Goal: Transaction & Acquisition: Purchase product/service

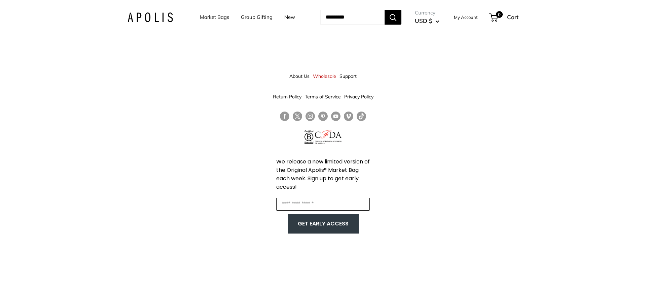
drag, startPoint x: 322, startPoint y: 201, endPoint x: 328, endPoint y: 201, distance: 5.4
click at [322, 201] on input "Enter your email" at bounding box center [323, 204] width 94 height 13
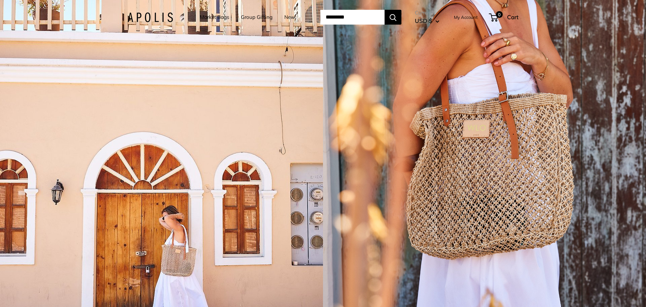
click at [212, 17] on link "Market Bags" at bounding box center [214, 16] width 29 height 9
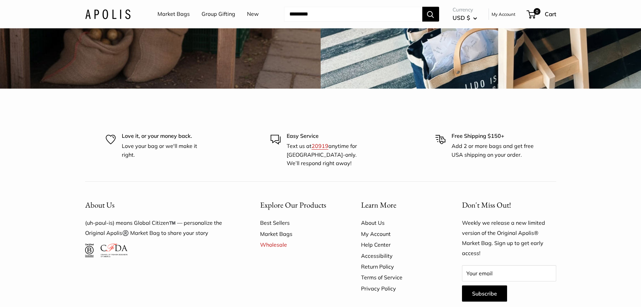
scroll to position [2120, 0]
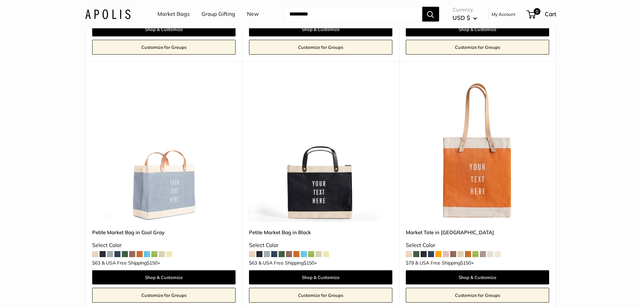
scroll to position [1649, 0]
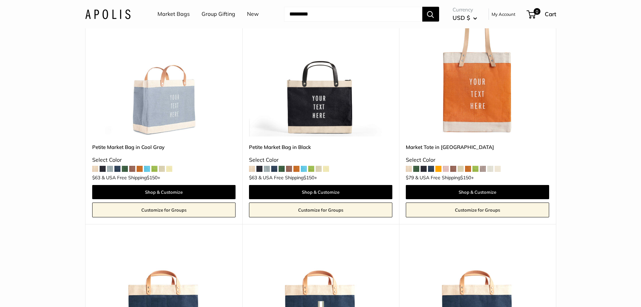
click at [415, 167] on span at bounding box center [416, 169] width 6 height 6
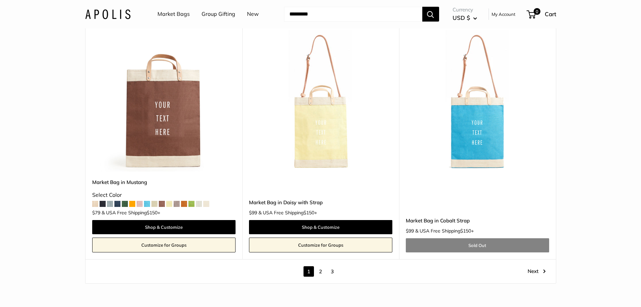
scroll to position [3971, 0]
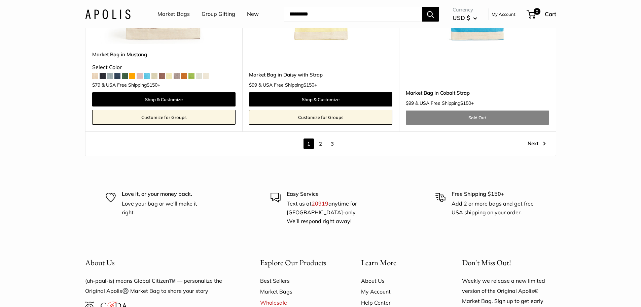
drag, startPoint x: 319, startPoint y: 142, endPoint x: 339, endPoint y: 152, distance: 22.6
click at [319, 141] on link "2" at bounding box center [320, 143] width 10 height 10
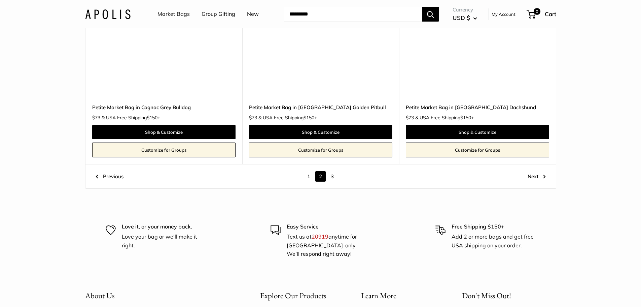
scroll to position [3922, 0]
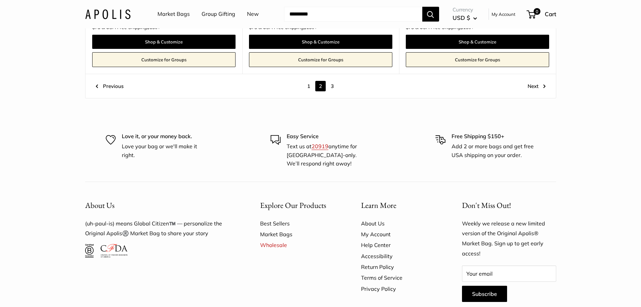
click at [332, 81] on link "3" at bounding box center [332, 86] width 10 height 10
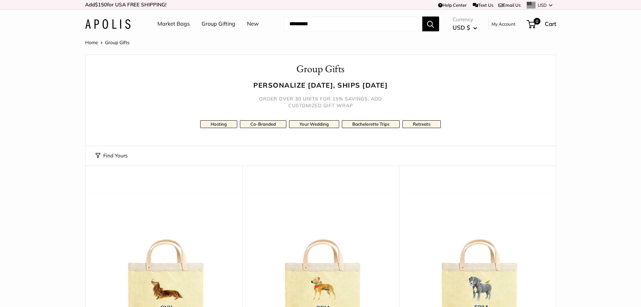
click at [249, 23] on link "New" at bounding box center [253, 24] width 12 height 10
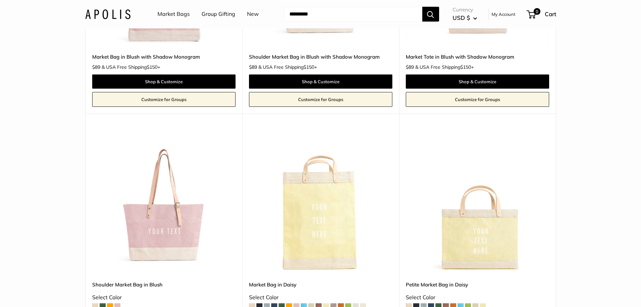
scroll to position [2232, 0]
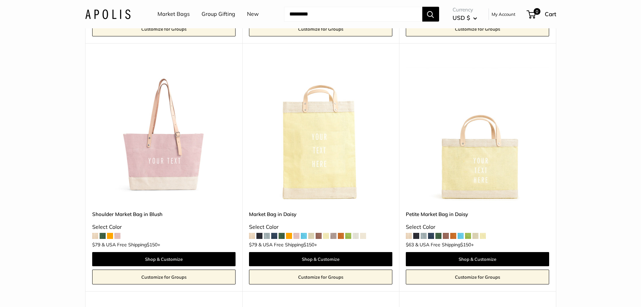
click at [96, 238] on span at bounding box center [95, 236] width 6 height 6
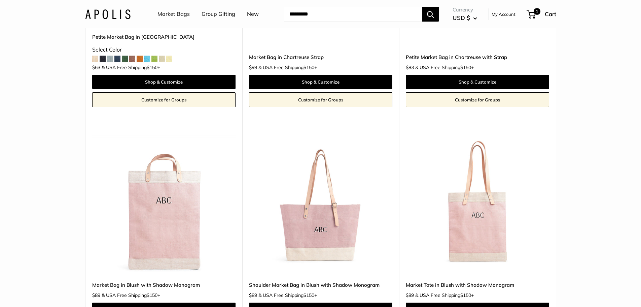
scroll to position [1828, 0]
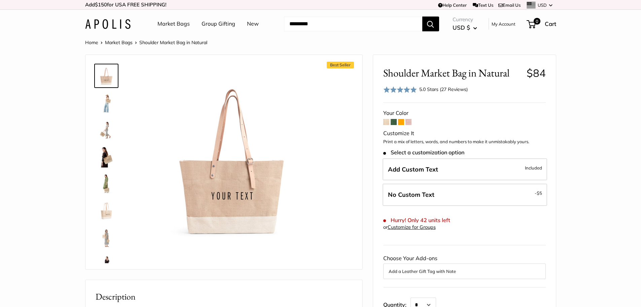
click at [109, 186] on img at bounding box center [107, 184] width 22 height 22
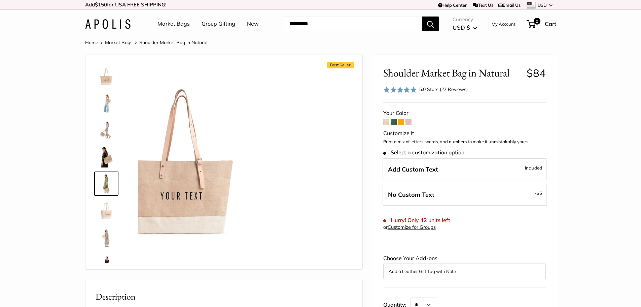
scroll to position [21, 0]
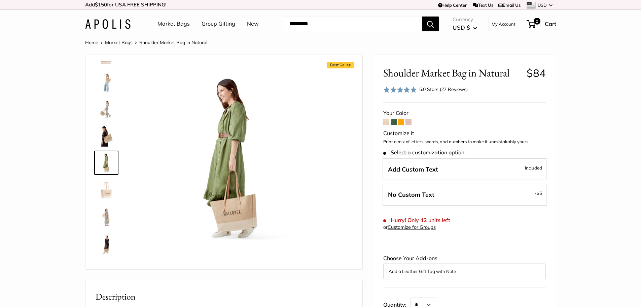
click at [103, 129] on img at bounding box center [107, 136] width 22 height 22
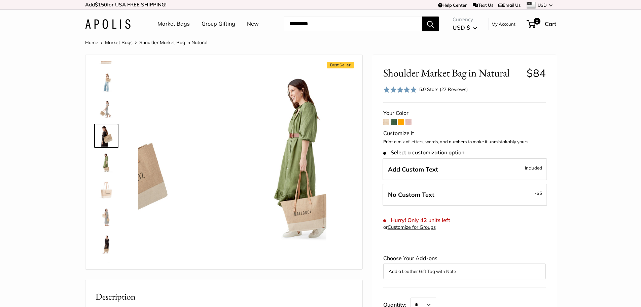
scroll to position [0, 0]
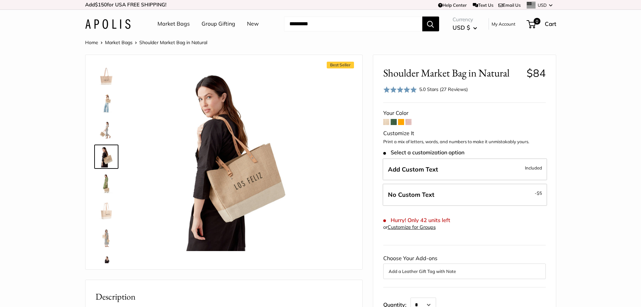
click at [106, 108] on img at bounding box center [107, 103] width 22 height 22
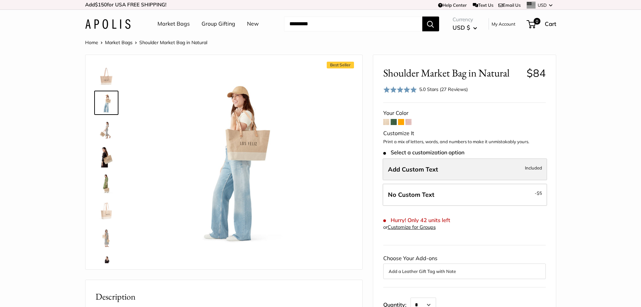
click at [457, 171] on label "Add Custom Text Included" at bounding box center [465, 169] width 165 height 22
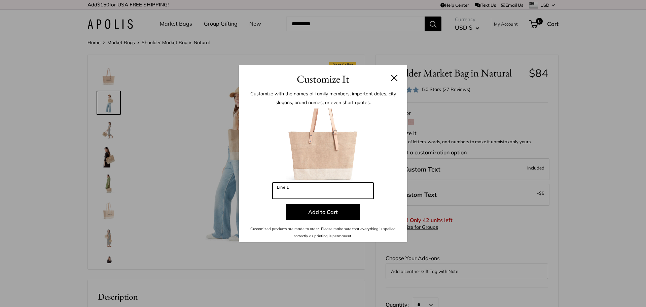
click at [305, 192] on input "Line 1" at bounding box center [323, 190] width 101 height 16
type input "**********"
click at [505, 197] on div "**********" at bounding box center [323, 153] width 646 height 307
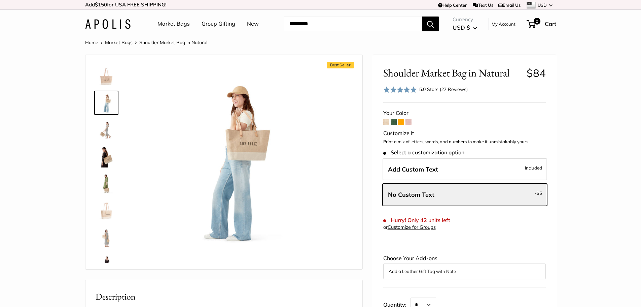
drag, startPoint x: 107, startPoint y: 78, endPoint x: 110, endPoint y: 80, distance: 3.5
click at [107, 78] on img at bounding box center [107, 76] width 22 height 22
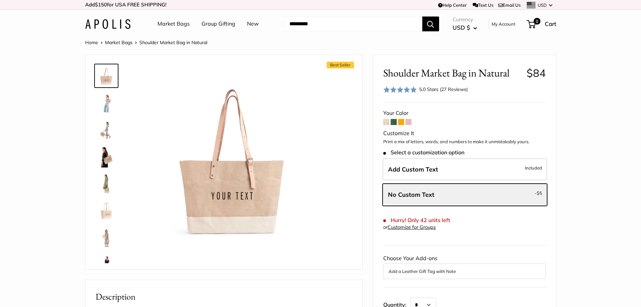
drag, startPoint x: 432, startPoint y: 166, endPoint x: 444, endPoint y: 170, distance: 12.3
click at [432, 166] on span "Add Custom Text" at bounding box center [413, 169] width 50 height 8
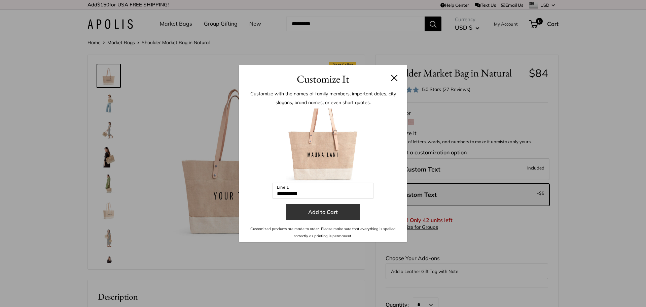
click at [318, 210] on button "Add to Cart" at bounding box center [323, 212] width 74 height 16
